Goal: Find specific page/section: Find specific page/section

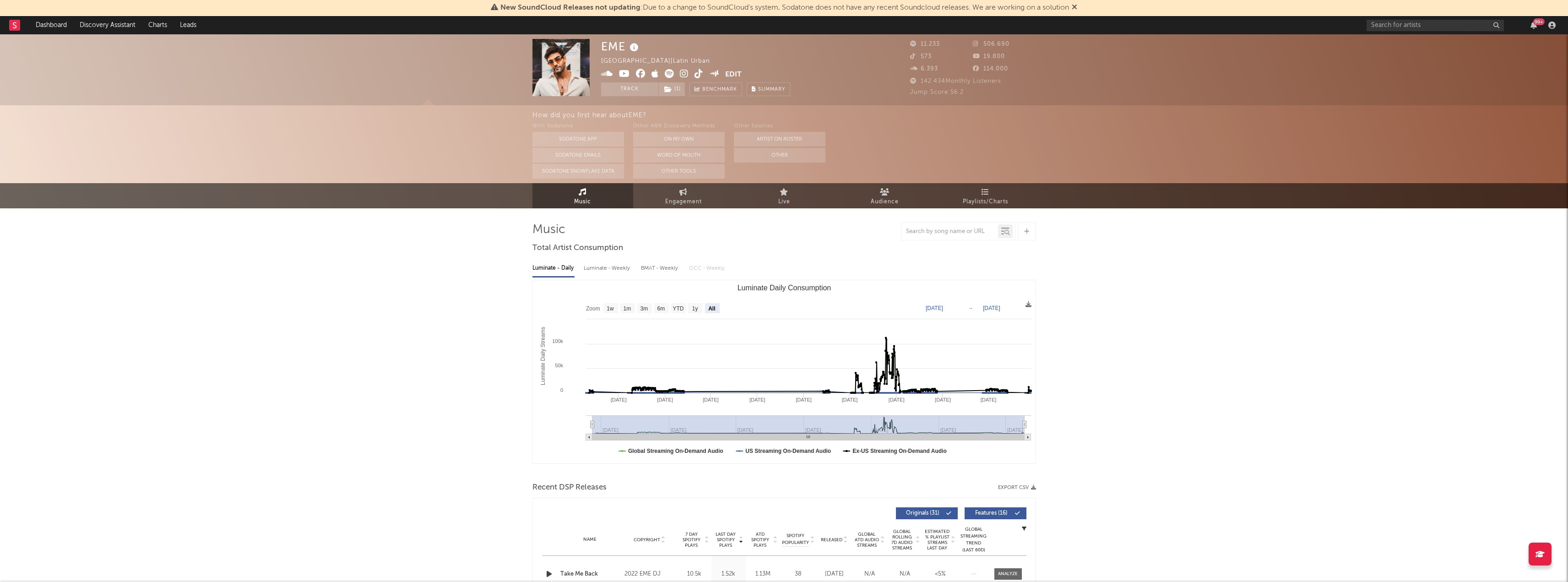
select select "All"
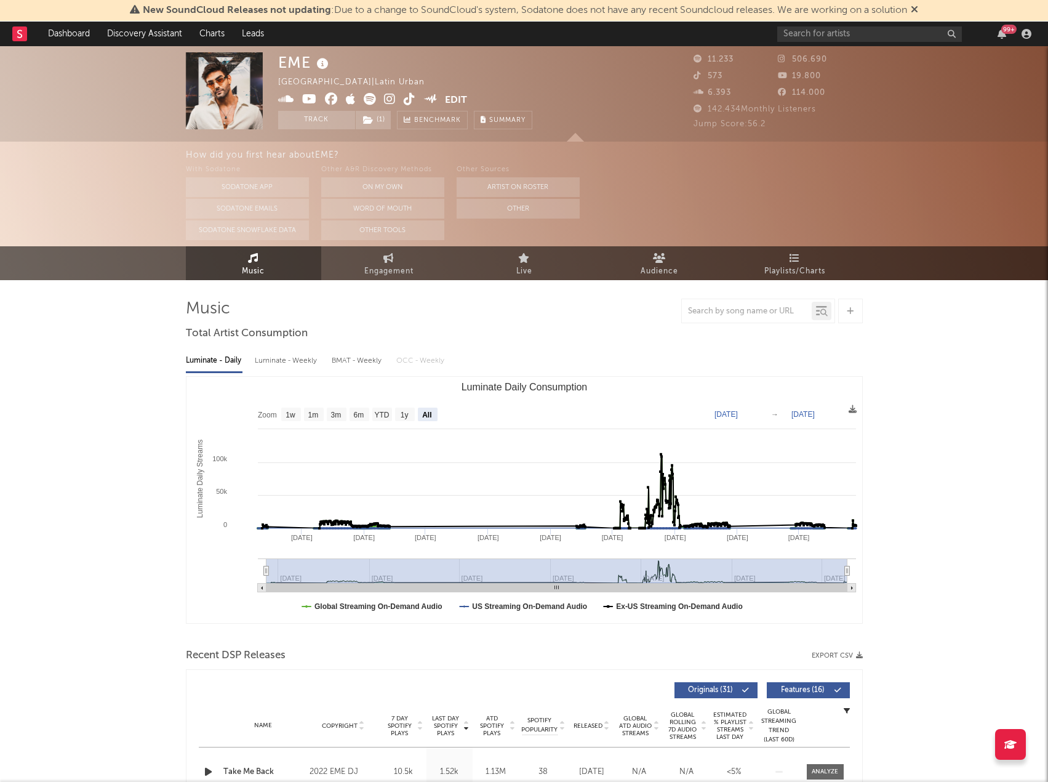
click at [11, 38] on nav "Dashboard Discovery Assistant Charts Leads 99 +" at bounding box center [524, 34] width 1048 height 25
click at [17, 35] on rect at bounding box center [19, 33] width 15 height 15
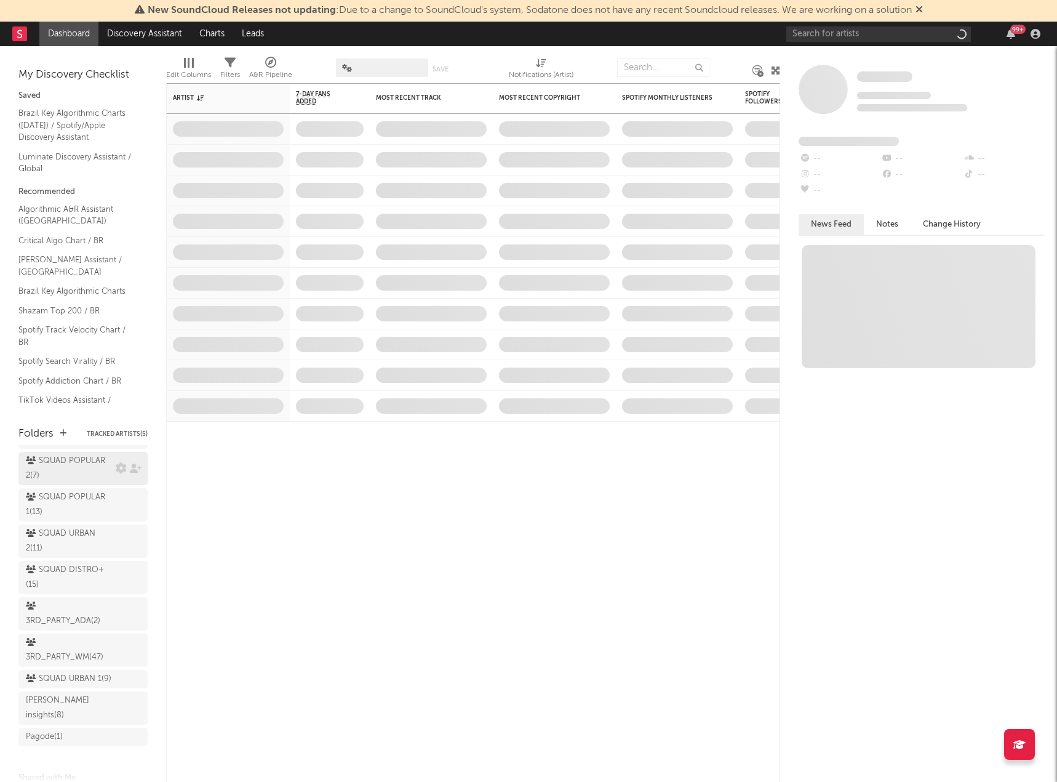
scroll to position [158, 0]
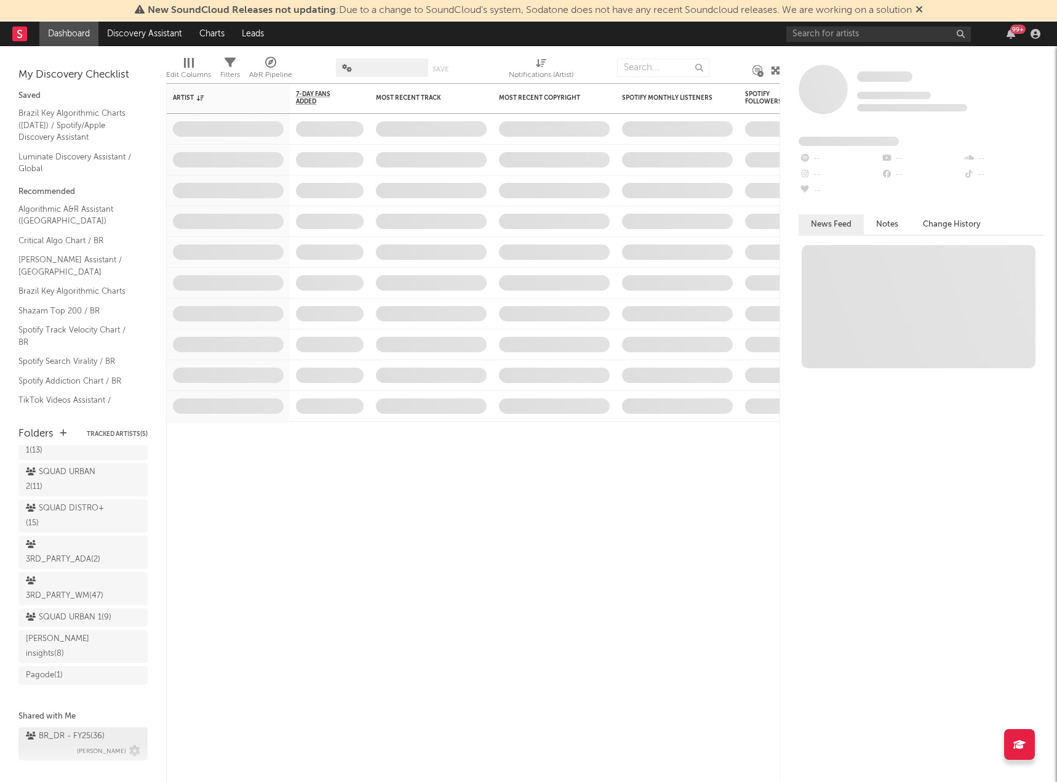
click at [94, 729] on div "BR_DR - FY25 ( 36 )" at bounding box center [65, 736] width 79 height 15
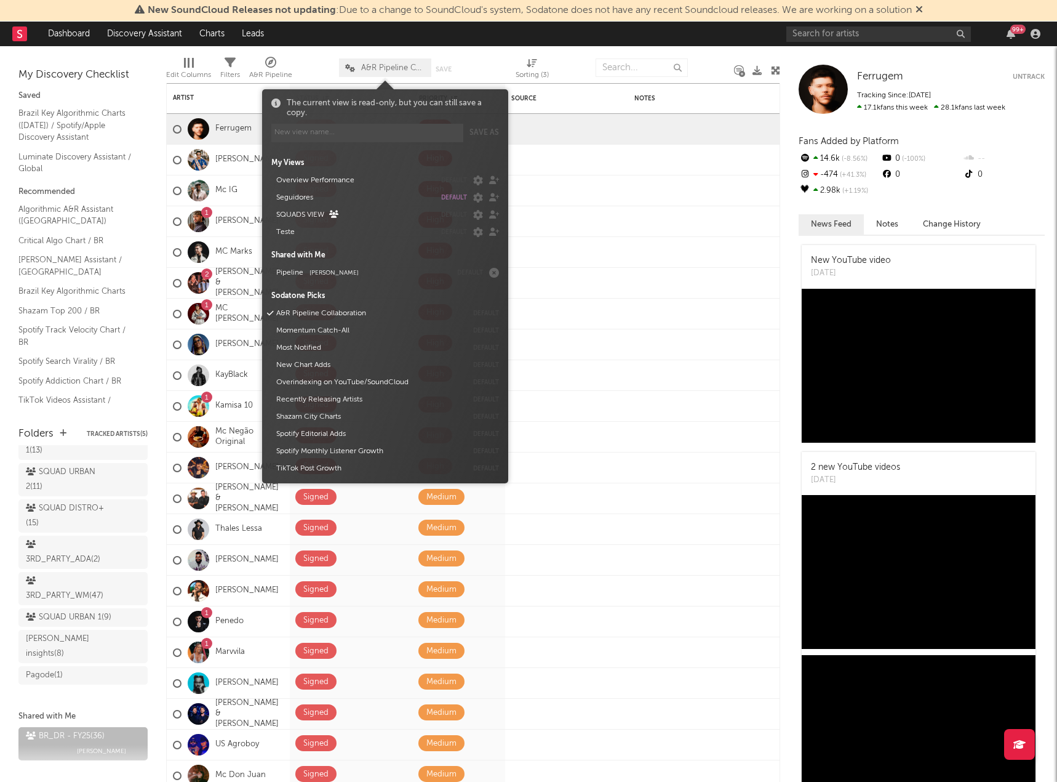
click at [379, 75] on span "A&R Pipeline Collaboration" at bounding box center [385, 67] width 92 height 18
click at [631, 340] on div at bounding box center [671, 345] width 86 height 10
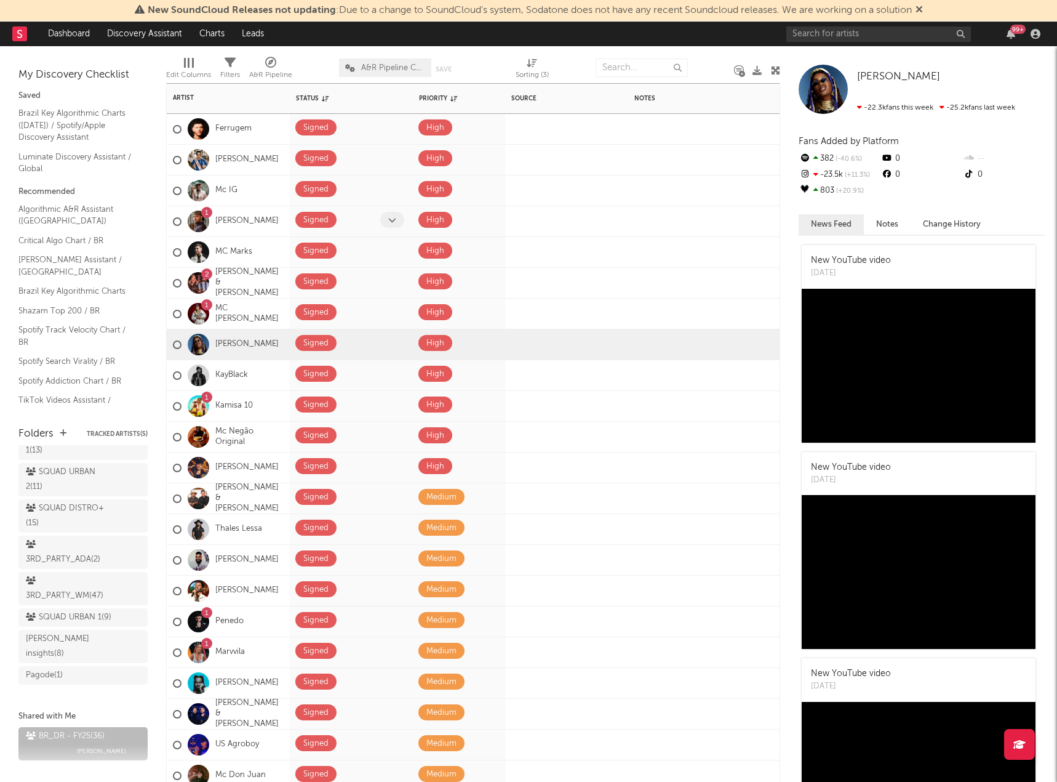
click at [391, 214] on span at bounding box center [392, 220] width 24 height 16
click at [516, 222] on div at bounding box center [553, 221] width 85 height 19
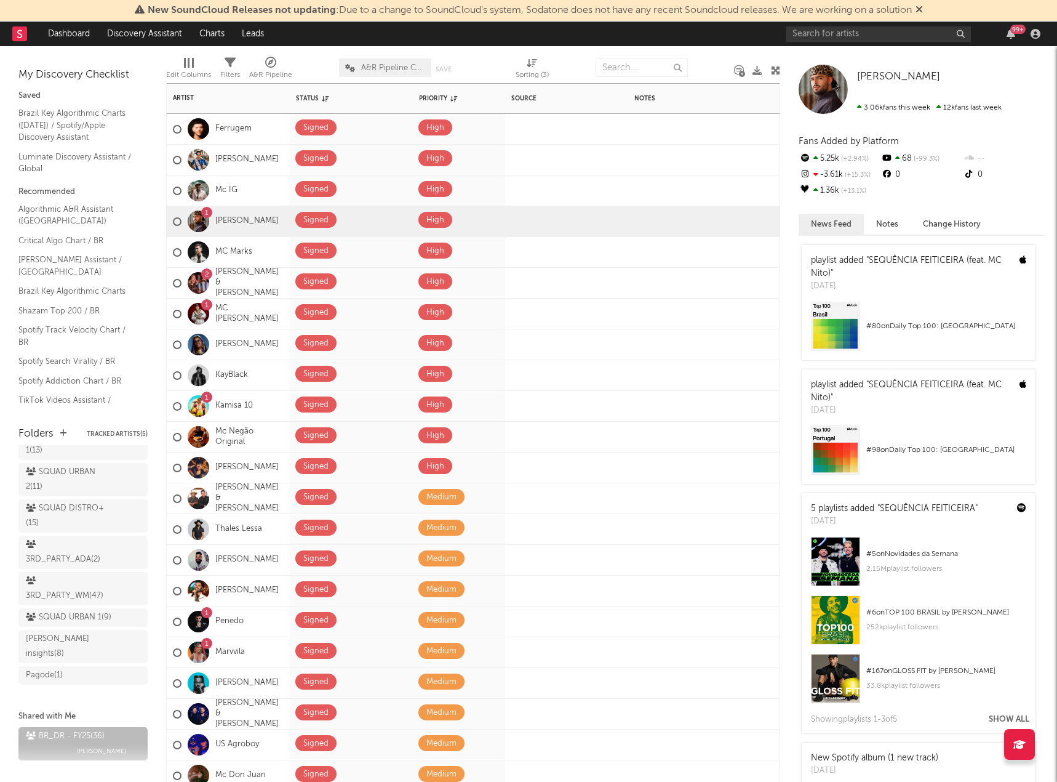
click at [372, 71] on span "A&R Pipeline Collaboration" at bounding box center [393, 68] width 64 height 8
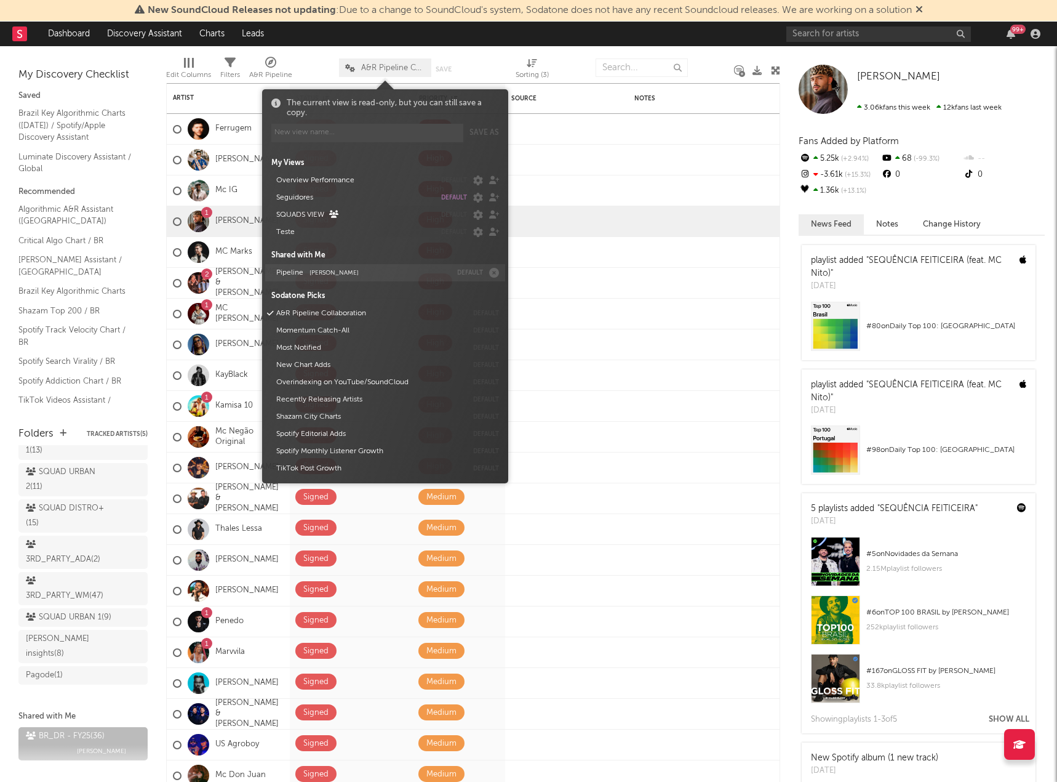
click at [354, 272] on button "Pipeline [PERSON_NAME]" at bounding box center [361, 272] width 179 height 17
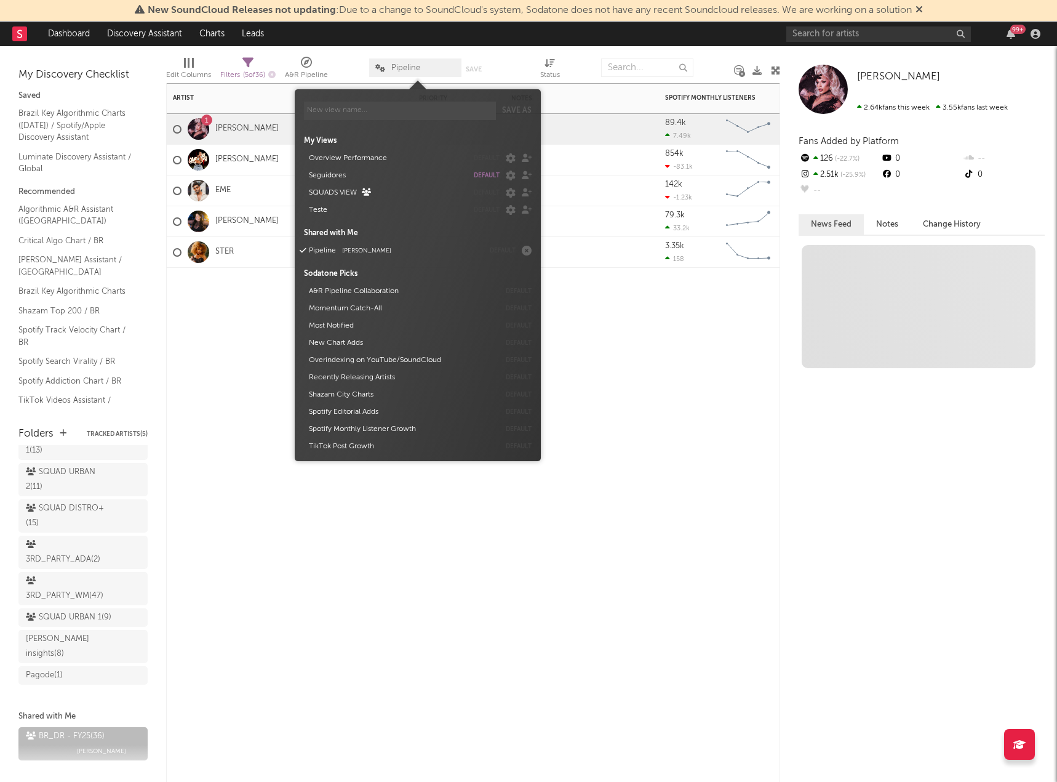
click at [263, 302] on div at bounding box center [228, 286] width 123 height 37
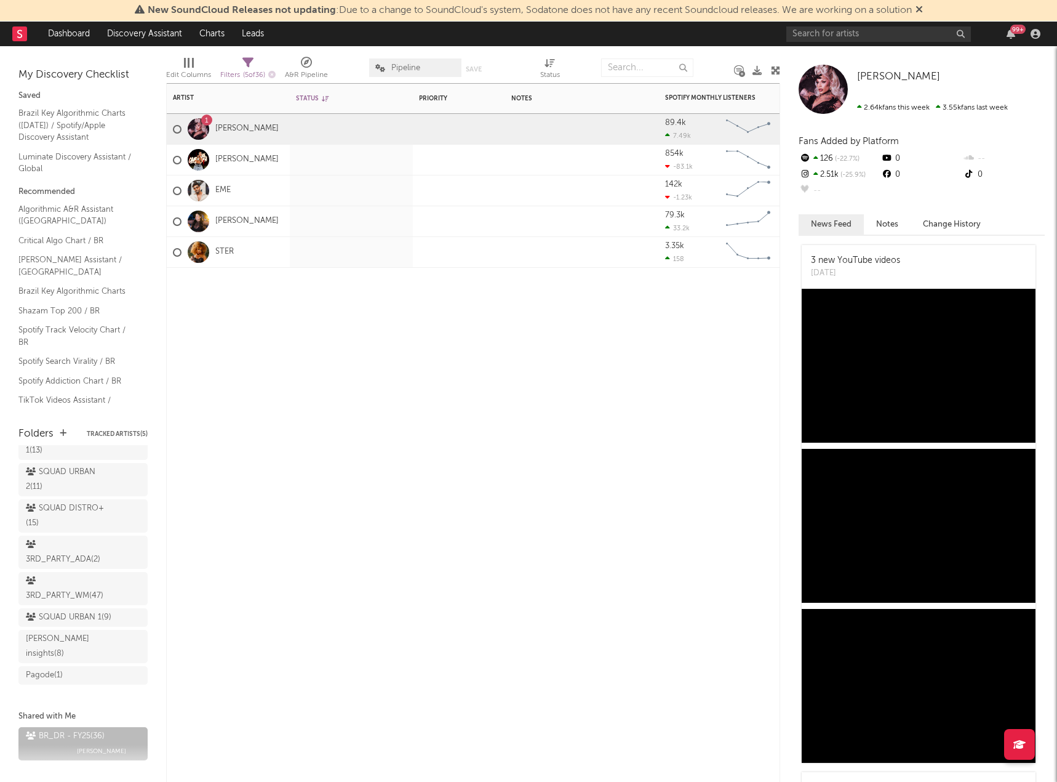
click at [402, 64] on span "Pipeline" at bounding box center [405, 68] width 29 height 8
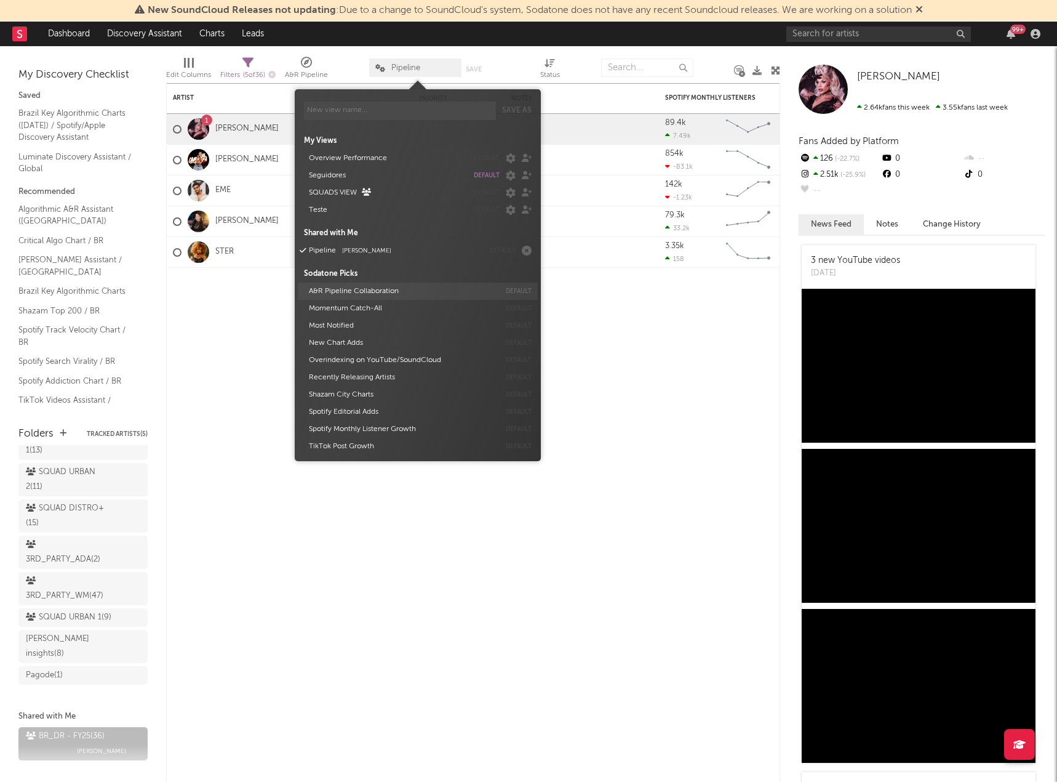
click at [385, 292] on button "A&R Pipeline Collaboration" at bounding box center [402, 290] width 195 height 17
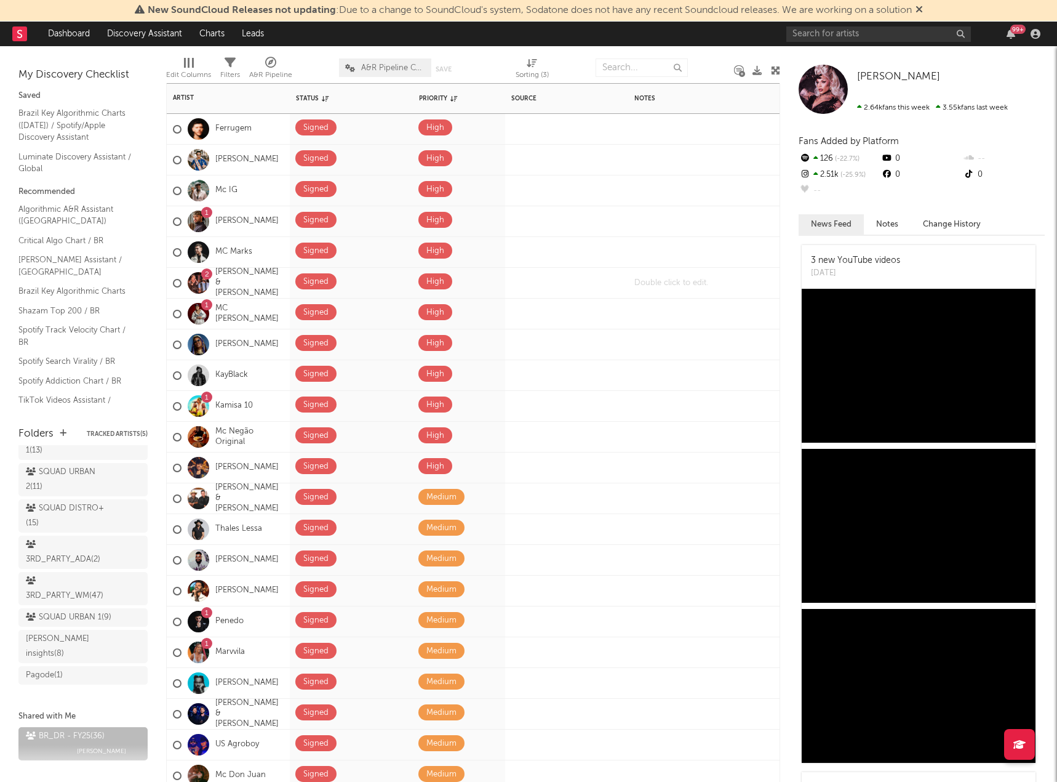
click at [693, 292] on div at bounding box center [705, 283] width 154 height 30
